Goal: Task Accomplishment & Management: Manage account settings

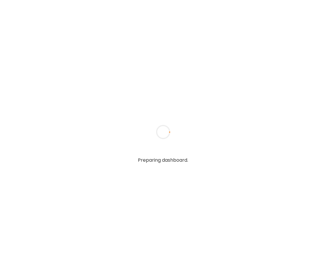
type input "**********"
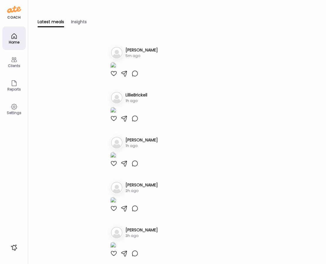
type input "**********"
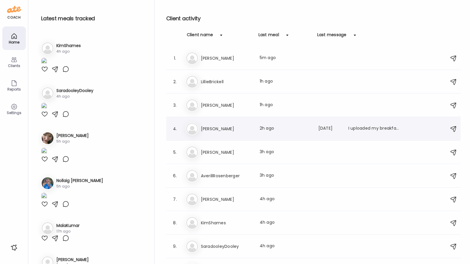
click at [223, 131] on h3 "[PERSON_NAME]" at bounding box center [227, 128] width 52 height 7
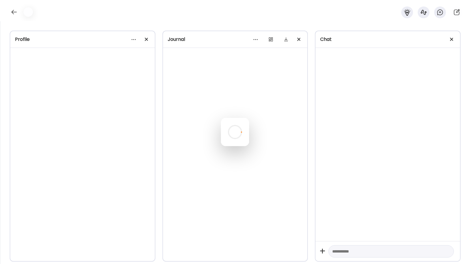
click at [223, 131] on div at bounding box center [235, 132] width 28 height 28
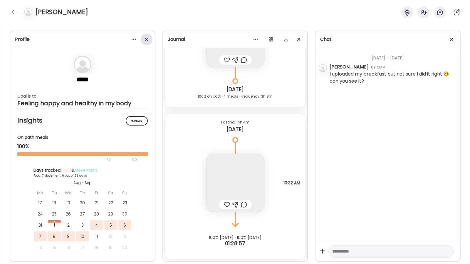
scroll to position [9843, 0]
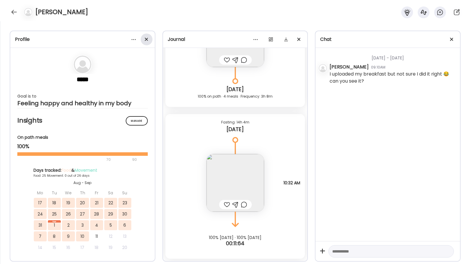
click at [147, 39] on span at bounding box center [146, 39] width 3 height 3
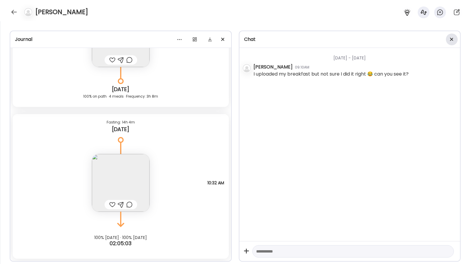
click at [326, 40] on div at bounding box center [452, 40] width 12 height 12
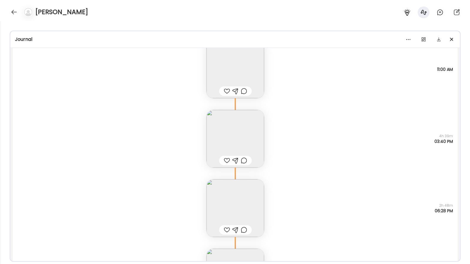
scroll to position [9629, 0]
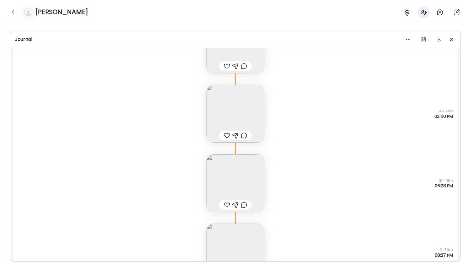
click at [241, 182] on img at bounding box center [236, 183] width 58 height 58
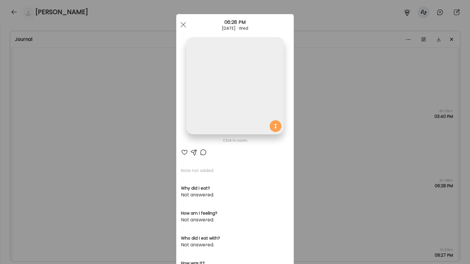
click at [241, 182] on section "Note not added. Why did I eat? Not answered. How am I feeling? Not answered. Wh…" at bounding box center [235, 258] width 108 height 181
click at [231, 106] on img at bounding box center [234, 85] width 97 height 97
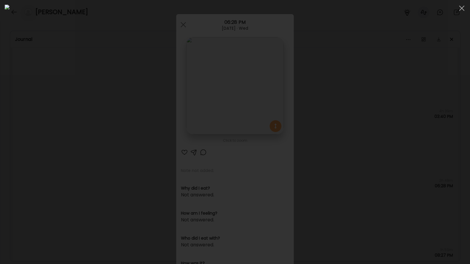
click at [326, 154] on div at bounding box center [235, 132] width 461 height 255
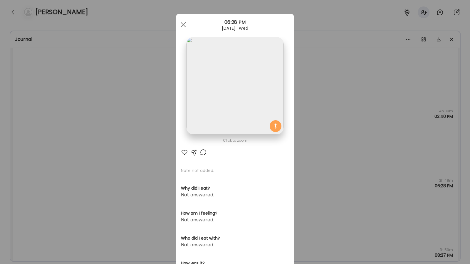
click at [326, 155] on div "Ate Coach Dashboard Wahoo! It’s official Take a moment to set up your Coach Pro…" at bounding box center [235, 132] width 470 height 264
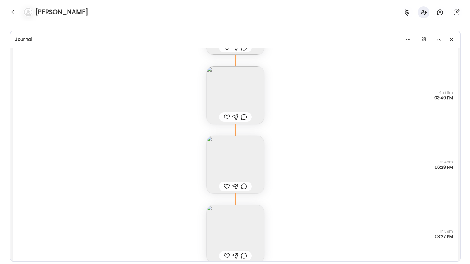
scroll to position [9538, 0]
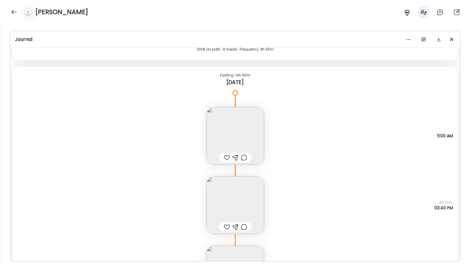
click at [246, 133] on img at bounding box center [236, 136] width 58 height 58
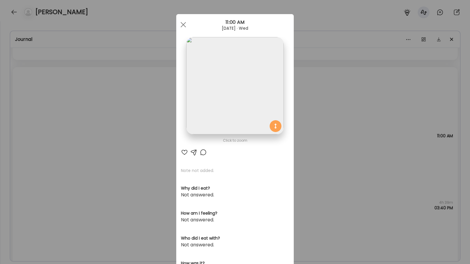
click at [246, 116] on img at bounding box center [234, 85] width 97 height 97
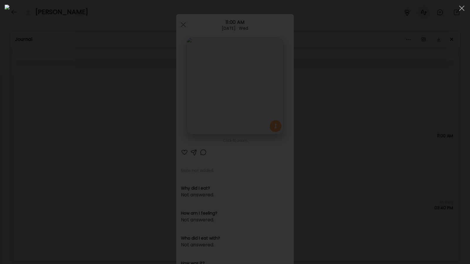
click at [326, 155] on div at bounding box center [235, 132] width 461 height 255
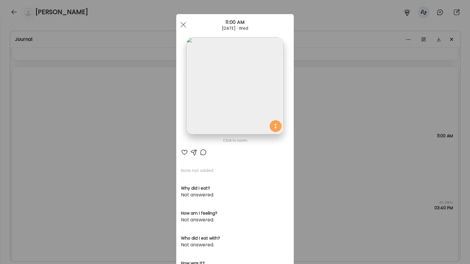
click at [326, 171] on div "Ate Coach Dashboard Wahoo! It’s official Take a moment to set up your Coach Pro…" at bounding box center [235, 132] width 470 height 264
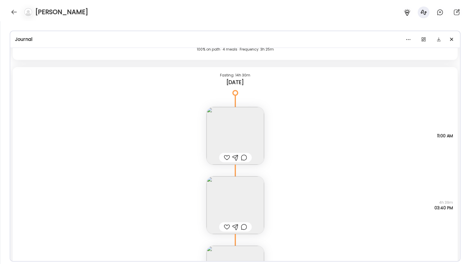
scroll to position [9576, 0]
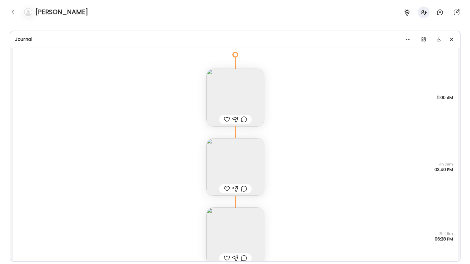
click at [245, 158] on img at bounding box center [236, 167] width 58 height 58
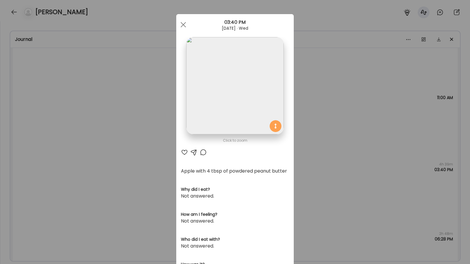
click at [311, 109] on div "Ate Coach Dashboard Wahoo! It’s official Take a moment to set up your Coach Pro…" at bounding box center [235, 132] width 470 height 264
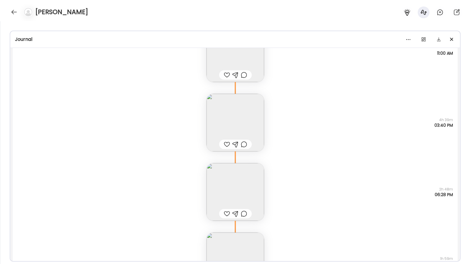
scroll to position [9703, 0]
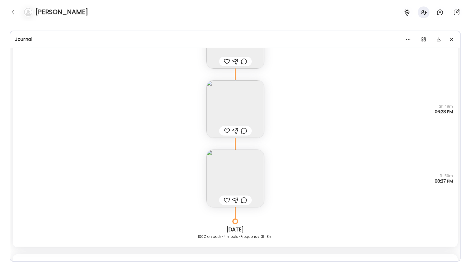
click at [251, 168] on img at bounding box center [236, 179] width 58 height 58
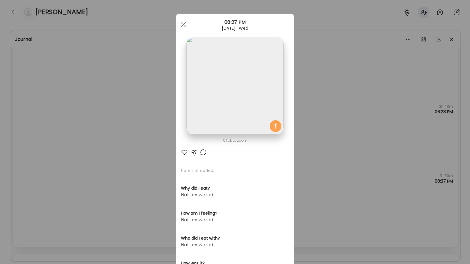
click at [325, 143] on div "Ate Coach Dashboard Wahoo! It’s official Take a moment to set up your Coach Pro…" at bounding box center [235, 132] width 470 height 264
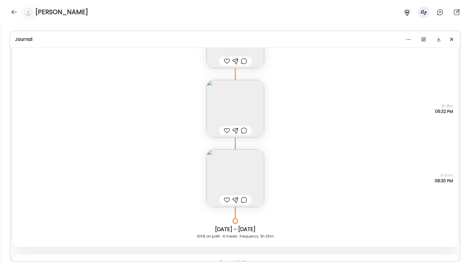
scroll to position [9297, 0]
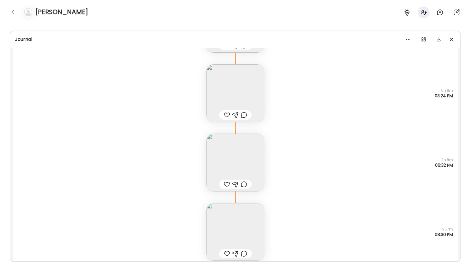
click at [243, 151] on img at bounding box center [236, 163] width 58 height 58
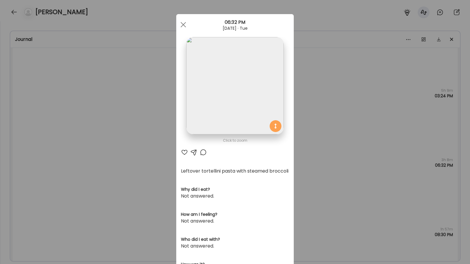
click at [241, 100] on img at bounding box center [234, 85] width 97 height 97
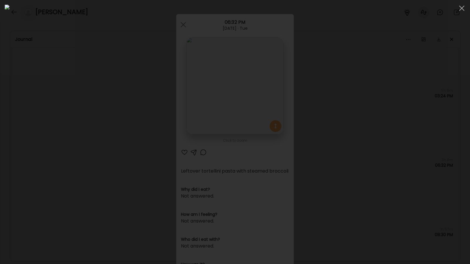
click at [326, 150] on div at bounding box center [235, 132] width 461 height 255
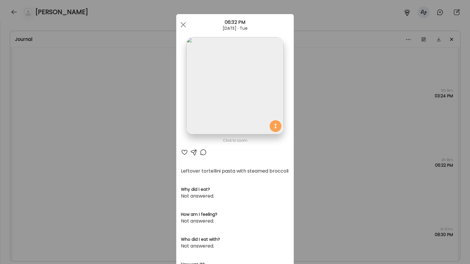
click at [326, 158] on div "Ate Coach Dashboard Wahoo! It’s official Take a moment to set up your Coach Pro…" at bounding box center [235, 132] width 470 height 264
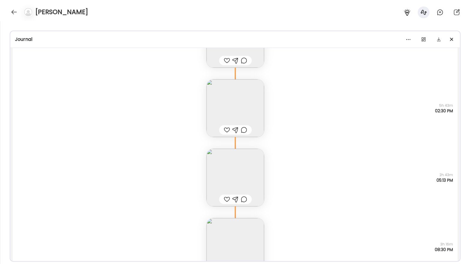
scroll to position [8530, 0]
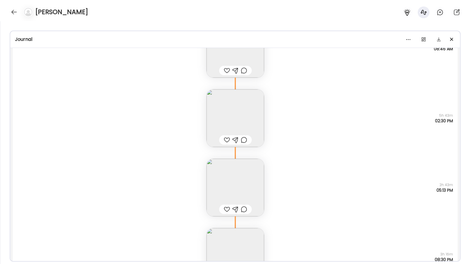
click at [247, 178] on img at bounding box center [236, 188] width 58 height 58
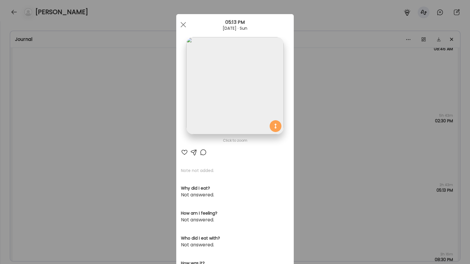
click at [255, 131] on img at bounding box center [234, 85] width 97 height 97
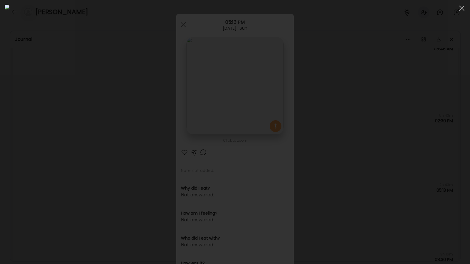
click at [326, 165] on div at bounding box center [235, 132] width 461 height 255
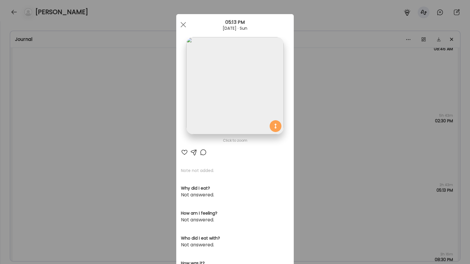
click at [326, 166] on div "Ate Coach Dashboard Wahoo! It’s official Take a moment to set up your Coach Pro…" at bounding box center [235, 132] width 470 height 264
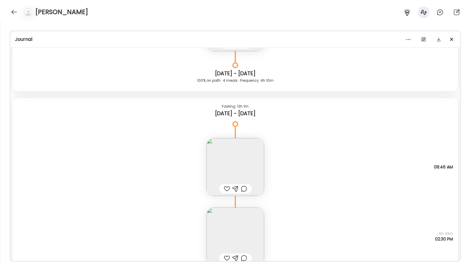
scroll to position [8387, 0]
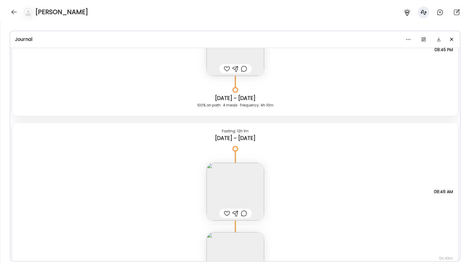
click at [263, 179] on img at bounding box center [236, 192] width 58 height 58
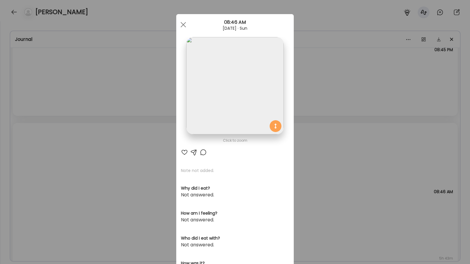
click at [269, 105] on img at bounding box center [234, 85] width 97 height 97
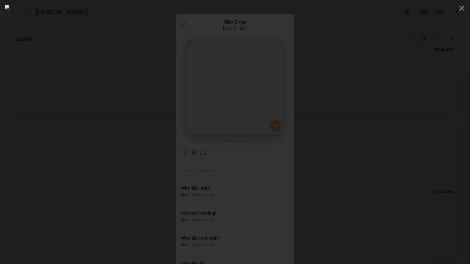
scroll to position [597, 0]
